Goal: Task Accomplishment & Management: Complete application form

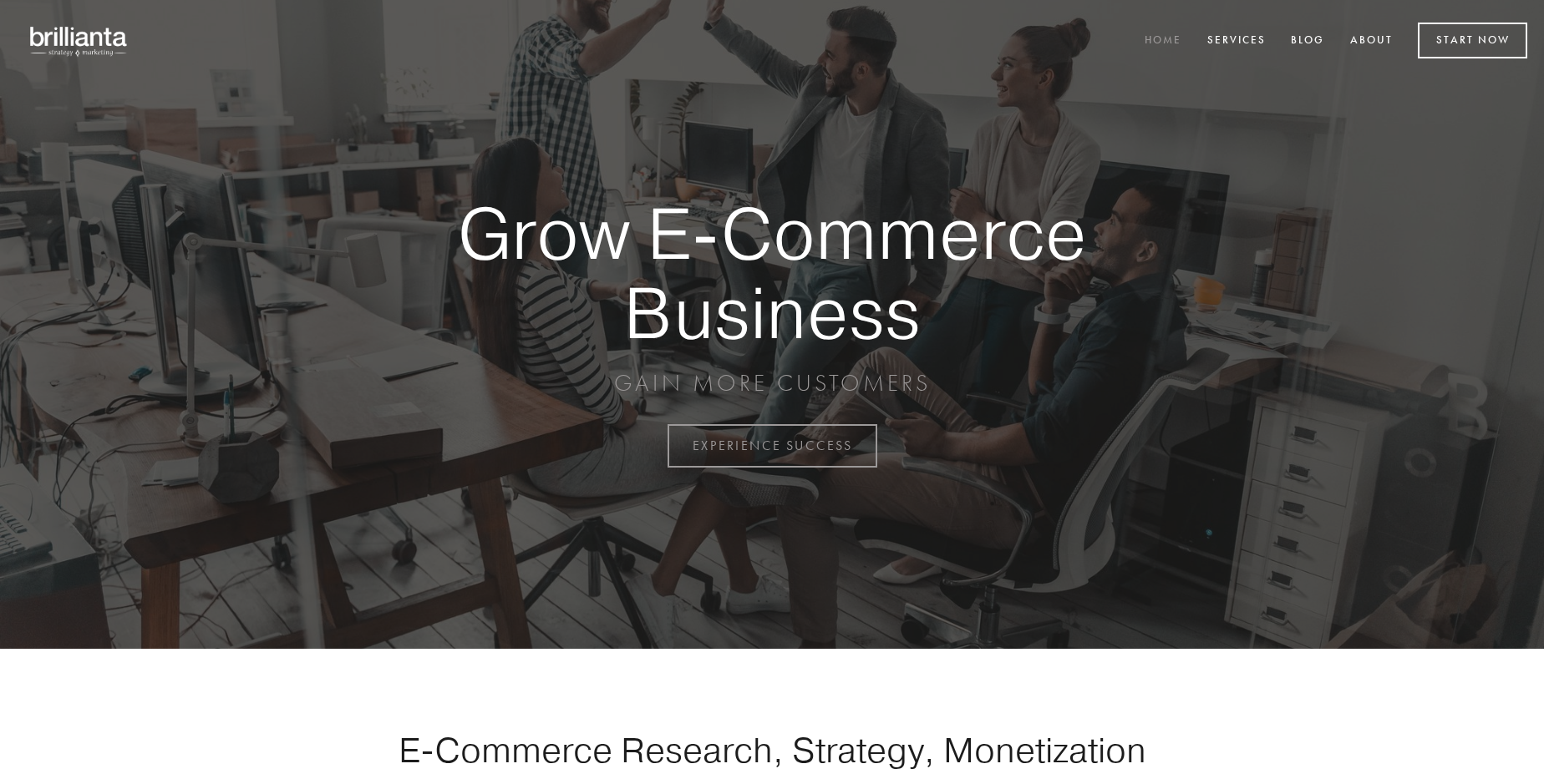
scroll to position [4378, 0]
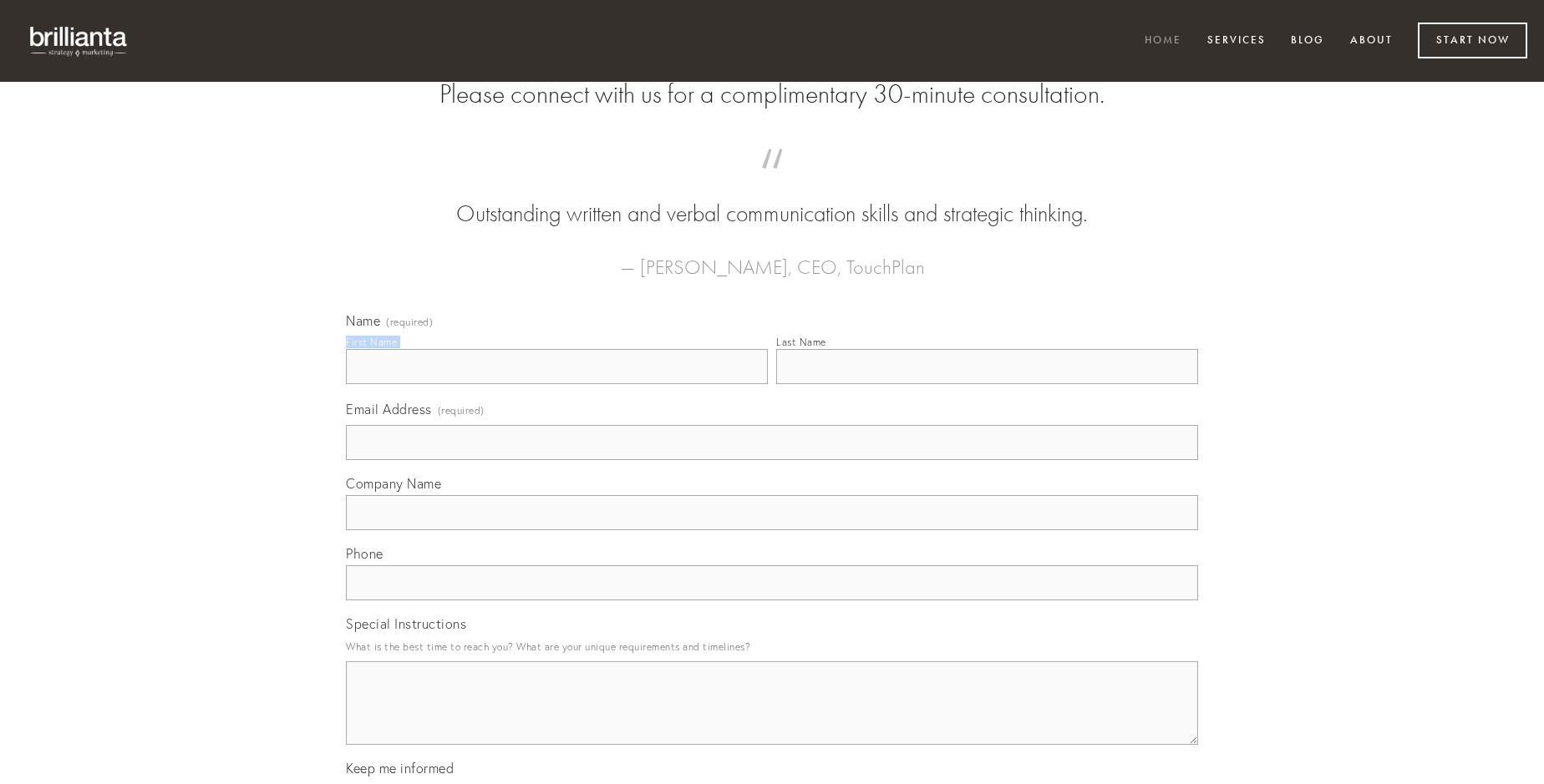
type input "[PERSON_NAME]"
click at [987, 384] on input "Last Name" at bounding box center [987, 366] width 422 height 35
type input "[PERSON_NAME]"
click at [772, 461] on input "Email Address (required)" at bounding box center [772, 442] width 852 height 35
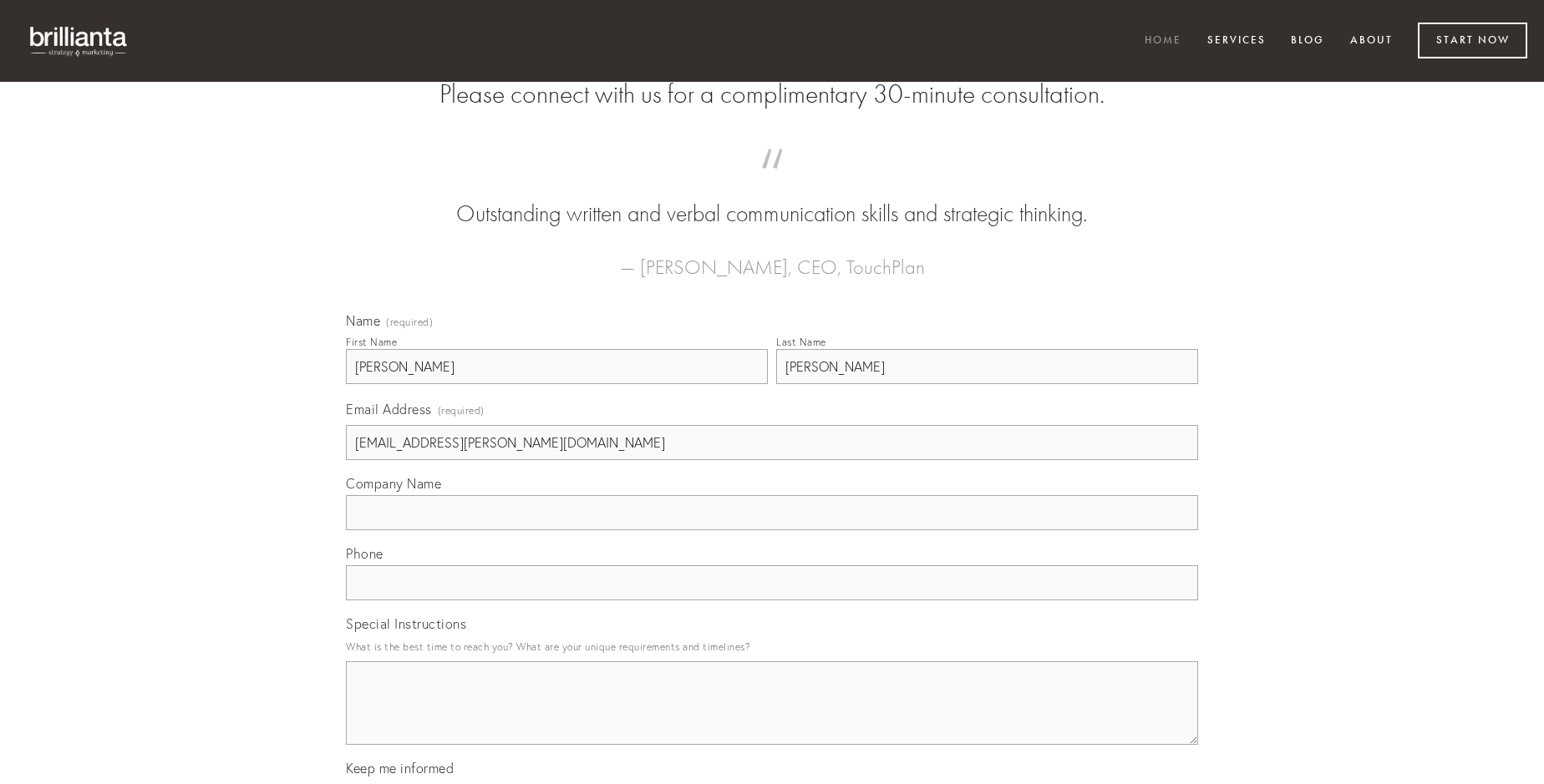
type input "[EMAIL_ADDRESS][PERSON_NAME][DOMAIN_NAME]"
click at [772, 531] on input "Company Name" at bounding box center [772, 512] width 852 height 35
type input "alius"
click at [772, 600] on input "text" at bounding box center [772, 582] width 852 height 35
click at [772, 719] on textarea "Special Instructions" at bounding box center [772, 703] width 852 height 84
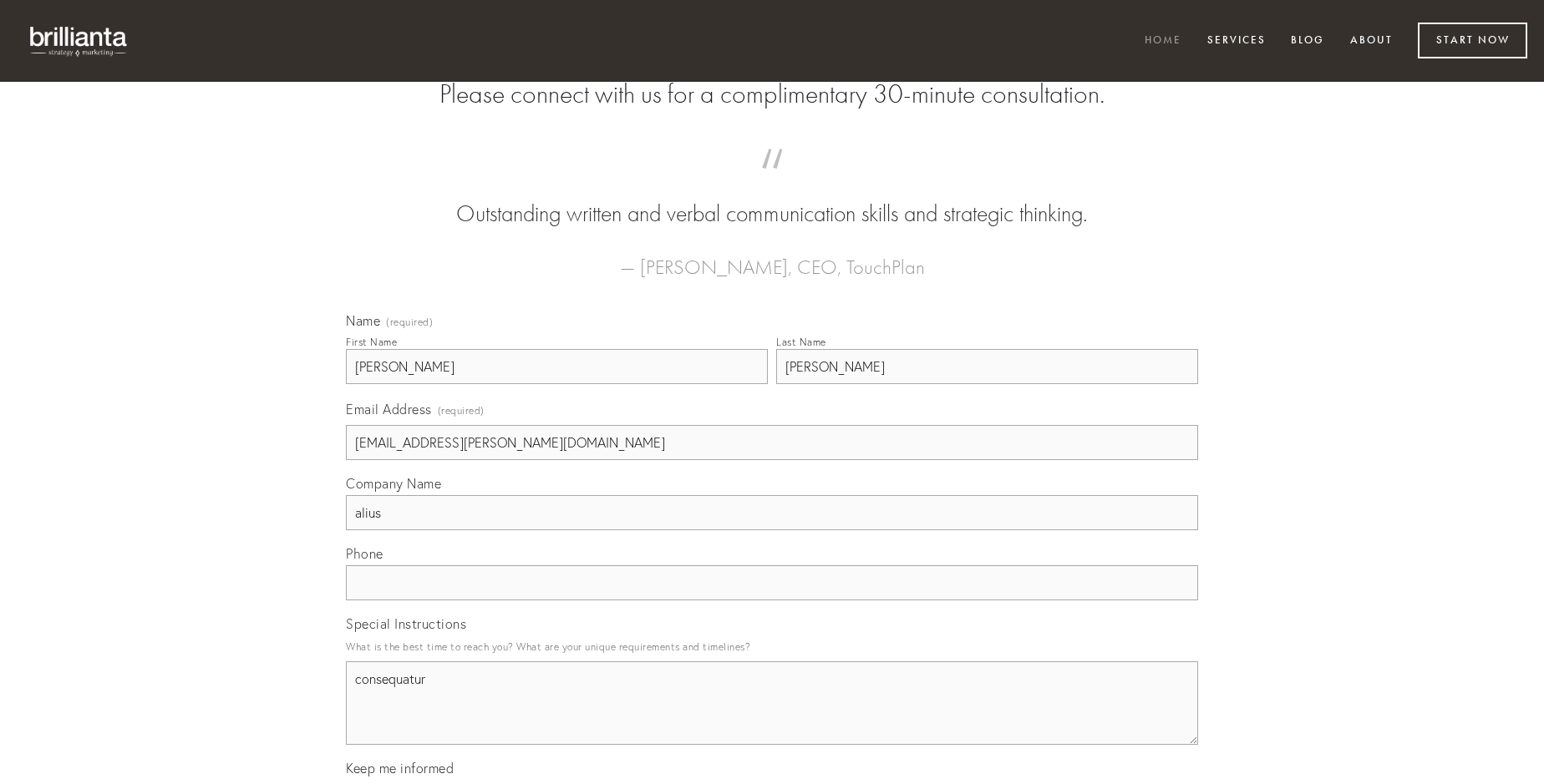
type textarea "consequatur"
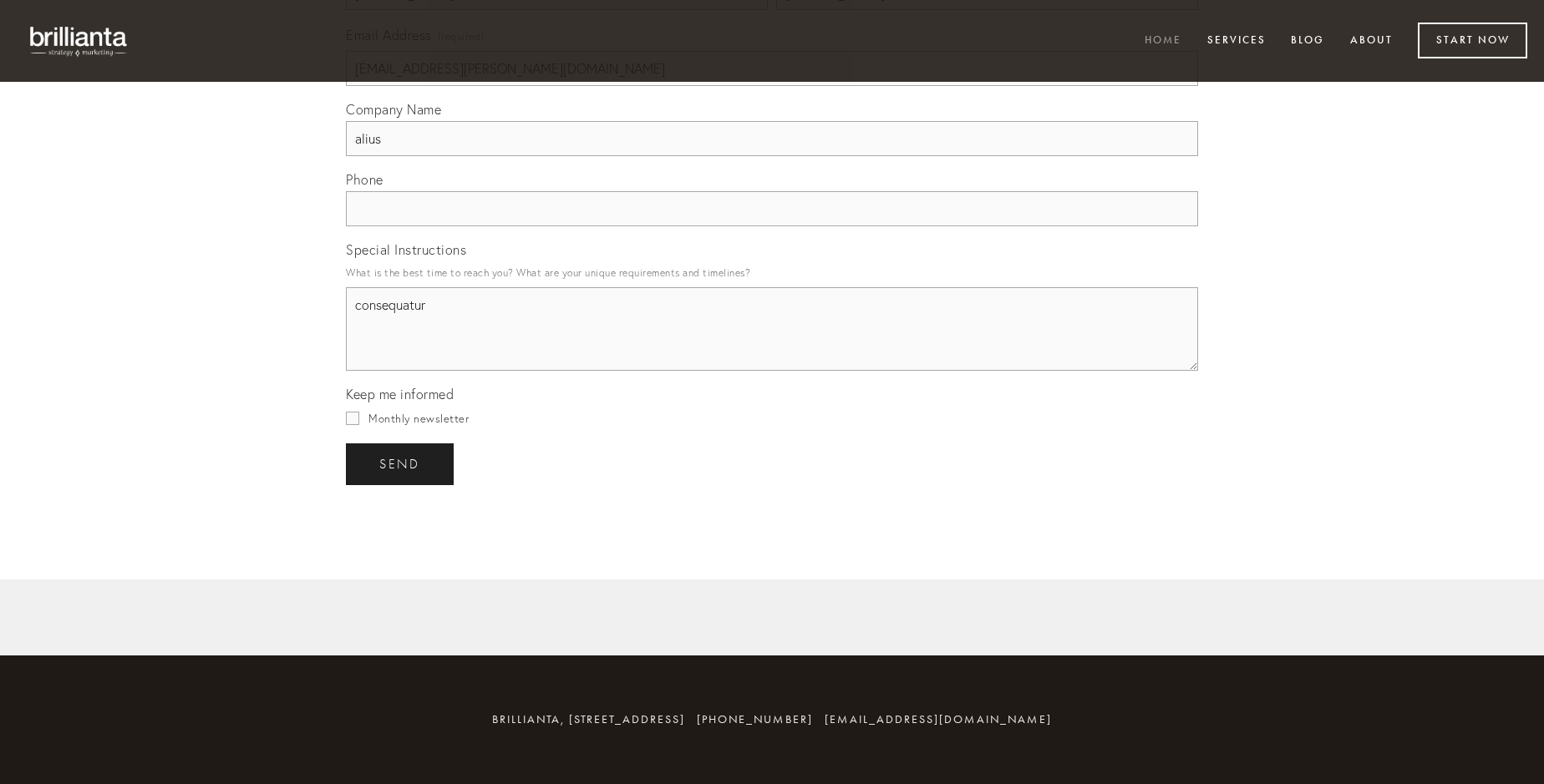
click at [401, 463] on span "send" at bounding box center [399, 464] width 41 height 15
